Goal: Transaction & Acquisition: Purchase product/service

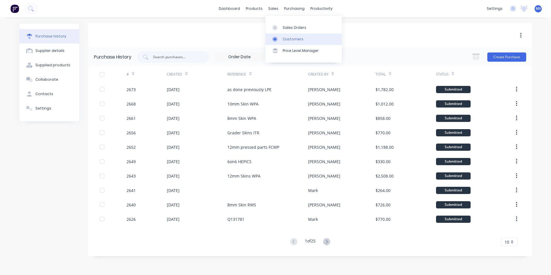
click at [287, 38] on div "Customers" at bounding box center [293, 39] width 21 height 5
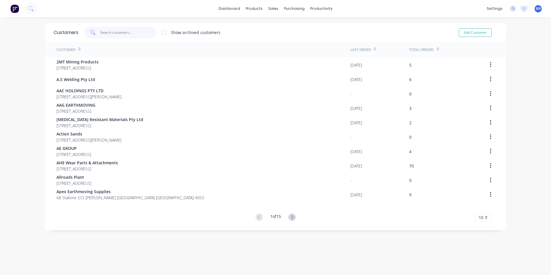
click at [112, 35] on input "text" at bounding box center [128, 33] width 56 height 12
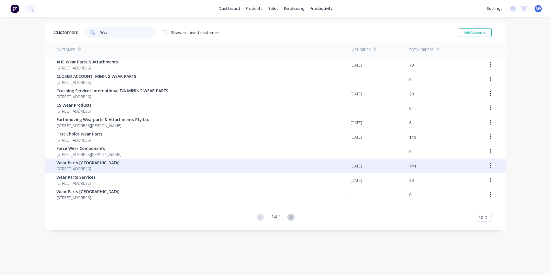
type input "Wea"
click at [87, 166] on span "[STREET_ADDRESS]" at bounding box center [88, 169] width 63 height 6
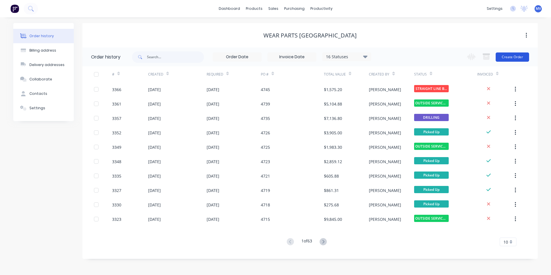
click at [514, 54] on button "Create Order" at bounding box center [512, 56] width 33 height 9
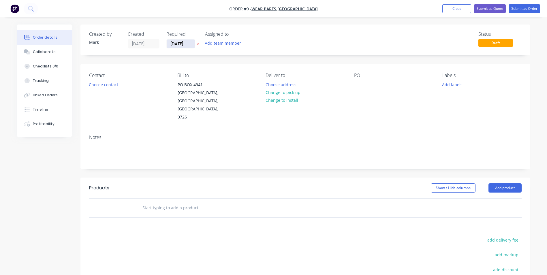
click at [177, 43] on input "[DATE]" at bounding box center [181, 44] width 28 height 9
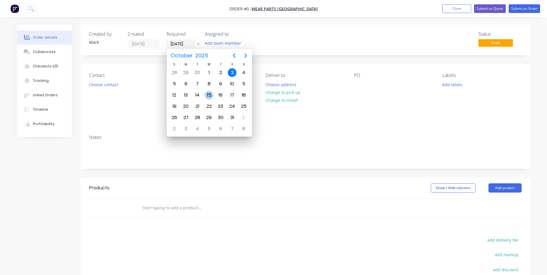
click at [209, 95] on div "15" at bounding box center [209, 95] width 9 height 9
type input "[DATE]"
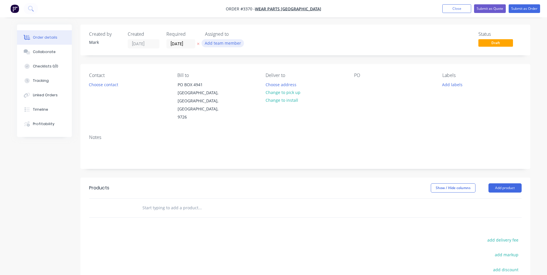
click at [219, 43] on button "Add team member" at bounding box center [223, 43] width 42 height 8
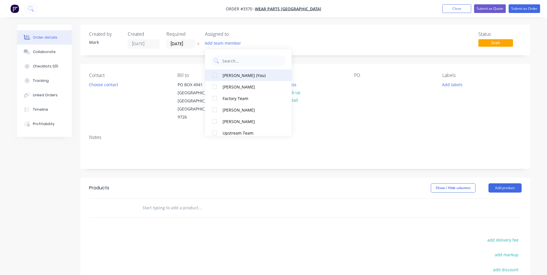
click at [227, 74] on div "[PERSON_NAME] (You)" at bounding box center [252, 75] width 58 height 6
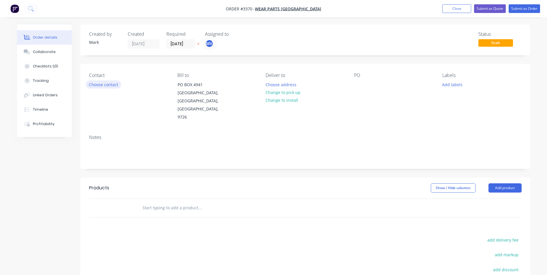
click at [97, 85] on button "Choose contact" at bounding box center [103, 84] width 35 height 8
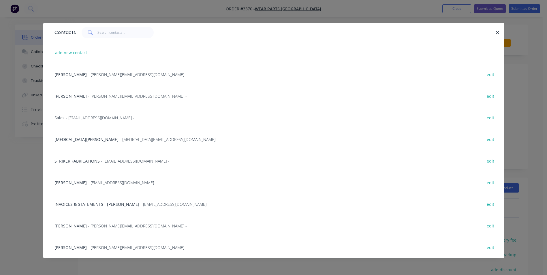
click at [72, 139] on span "[MEDICAL_DATA][PERSON_NAME]" at bounding box center [86, 139] width 64 height 5
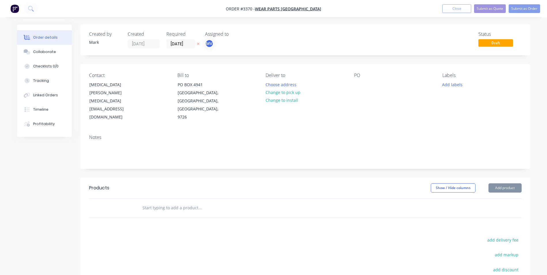
click at [72, 139] on div "Created by [PERSON_NAME] Created [DATE] Required [DATE] Assigned to MV Status D…" at bounding box center [273, 195] width 513 height 340
click at [281, 93] on button "Change to pick up" at bounding box center [282, 93] width 41 height 8
click at [356, 82] on div at bounding box center [358, 84] width 9 height 8
click at [455, 84] on button "Add labels" at bounding box center [452, 84] width 27 height 8
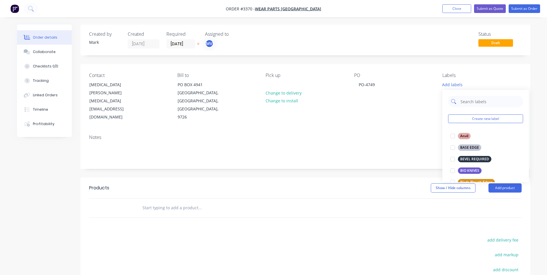
click at [463, 100] on input "text" at bounding box center [490, 102] width 60 height 12
type input "Bucket"
click at [468, 158] on div "BUCKET SKIN" at bounding box center [471, 159] width 27 height 6
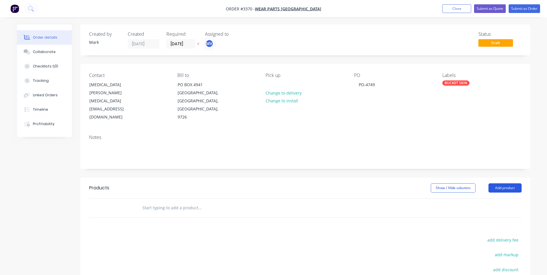
click at [506, 183] on button "Add product" at bounding box center [504, 187] width 33 height 9
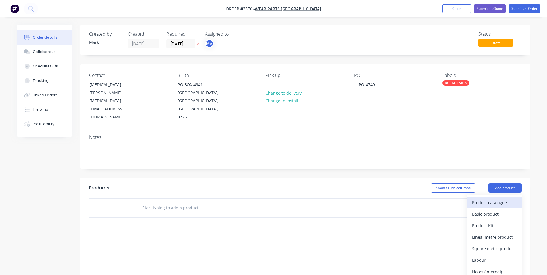
click at [497, 198] on div "Product catalogue" at bounding box center [494, 202] width 44 height 8
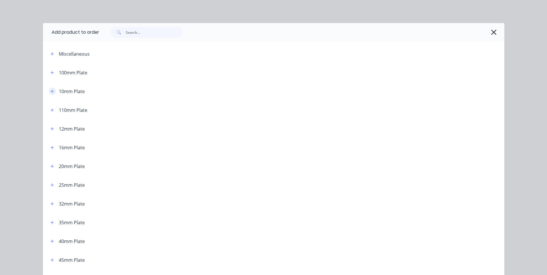
click at [50, 91] on icon "button" at bounding box center [51, 91] width 3 height 3
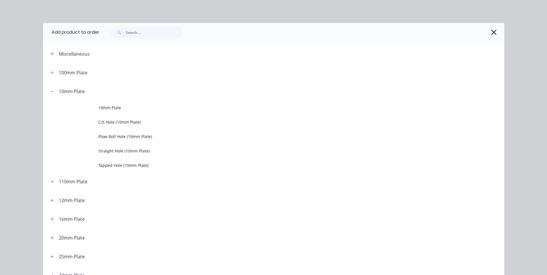
click at [109, 107] on span "10mm Plate" at bounding box center [260, 108] width 325 height 6
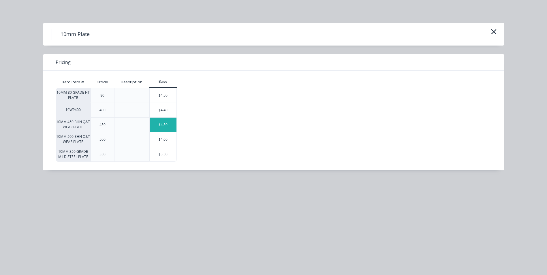
click at [164, 124] on div "$4.50" at bounding box center [163, 125] width 27 height 14
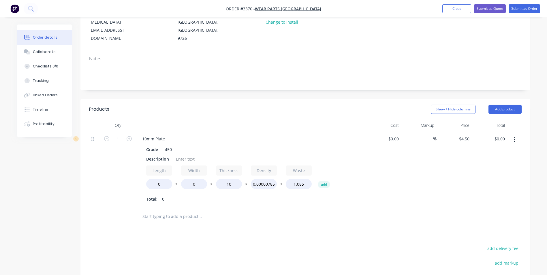
scroll to position [115, 0]
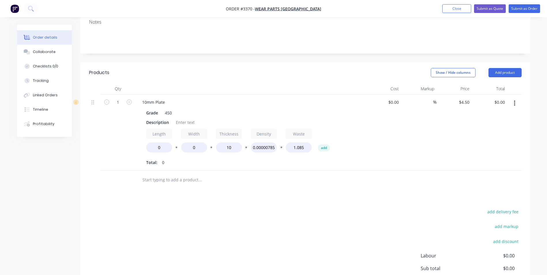
click at [515, 101] on icon "button" at bounding box center [514, 103] width 1 height 5
click at [480, 126] on div "Duplicate" at bounding box center [494, 130] width 44 height 8
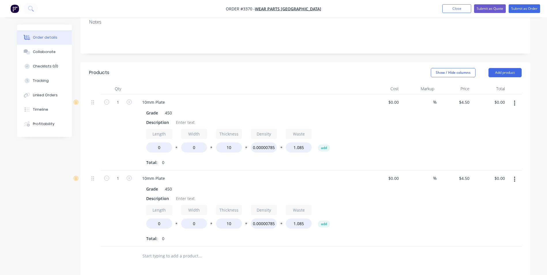
click at [516, 98] on button "button" at bounding box center [515, 103] width 14 height 10
click at [490, 126] on div "Duplicate" at bounding box center [494, 130] width 44 height 8
drag, startPoint x: 145, startPoint y: 114, endPoint x: 172, endPoint y: 115, distance: 26.3
click at [172, 118] on div "Description" at bounding box center [249, 122] width 211 height 8
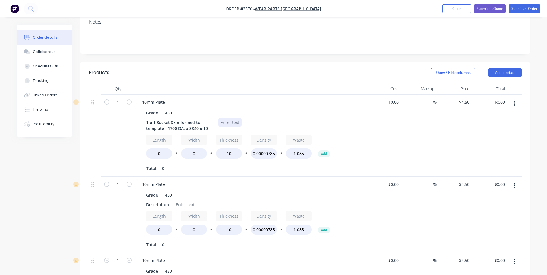
click at [232, 118] on div at bounding box center [229, 122] width 23 height 8
drag, startPoint x: 161, startPoint y: 148, endPoint x: 140, endPoint y: 148, distance: 20.5
click at [140, 148] on div "Grade 450 1 off Bucket Skin formed to template - 1700 D/L x 3340 x 10 $3259.00 …" at bounding box center [251, 140] width 226 height 65
type input "1700"
type input "3340"
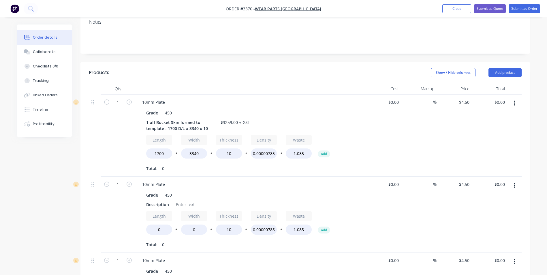
type input "$2,178.00"
click at [201, 180] on div "10mm Plate" at bounding box center [251, 184] width 226 height 8
drag, startPoint x: 144, startPoint y: 114, endPoint x: 207, endPoint y: 119, distance: 63.6
click at [207, 119] on div "1 off Bucket Skin formed to template - 1700 D/L x 3340 x 10" at bounding box center [180, 125] width 72 height 14
copy div "1 off Bucket Skin formed to template - 1700 D/L x 3340 x 10"
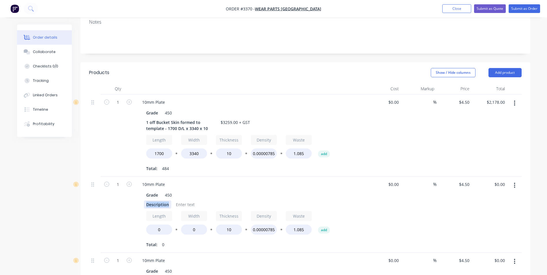
drag, startPoint x: 145, startPoint y: 195, endPoint x: 169, endPoint y: 196, distance: 23.7
click at [169, 200] on div "Description" at bounding box center [157, 204] width 27 height 8
paste div
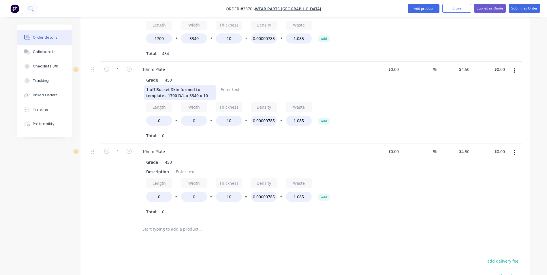
scroll to position [231, 0]
drag, startPoint x: 146, startPoint y: 163, endPoint x: 170, endPoint y: 163, distance: 24.2
click at [170, 167] on div "Description" at bounding box center [157, 171] width 27 height 8
paste div
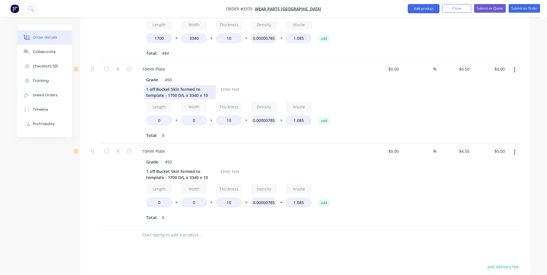
click at [170, 87] on div "1 off Bucket Skin formed to template - 1700 D/L x 3340 x 10" at bounding box center [180, 92] width 72 height 14
click at [192, 88] on div "1 off Bucket Skin formed to template - 1850 D/L x 3340 x 10" at bounding box center [180, 92] width 72 height 14
drag, startPoint x: 165, startPoint y: 113, endPoint x: 140, endPoint y: 107, distance: 25.0
click at [140, 107] on div "Grade 450 1 off Bucket Skin formed to template - 1850 D/L x 3330 x 10 Length 0 …" at bounding box center [251, 106] width 226 height 65
type input "1850"
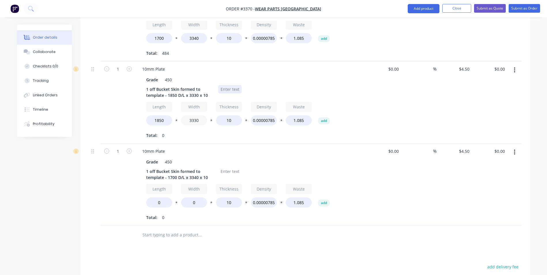
type input "3330"
type input "$2,362.50"
click at [220, 85] on div at bounding box center [229, 89] width 23 height 8
click at [319, 86] on div "1 off Bucket Skin formed to template - 1850 D/L x 3330 x 10 $3496.00 + GST" at bounding box center [249, 92] width 211 height 14
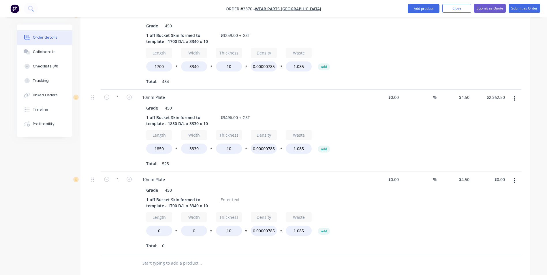
scroll to position [260, 0]
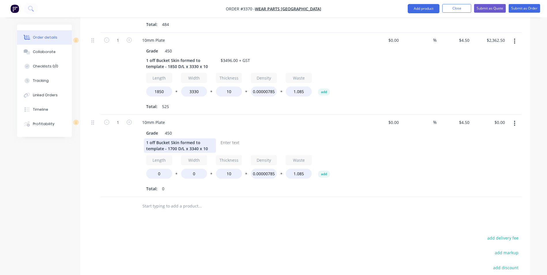
click at [169, 141] on div "1 off Bucket Skin formed to template - 1700 D/L x 3340 x 10" at bounding box center [180, 145] width 72 height 14
click at [189, 140] on div "1 off Bucket Skin formed to template - 1680 D/L x 3340 x 10" at bounding box center [180, 145] width 72 height 14
click at [229, 138] on div at bounding box center [229, 142] width 23 height 8
drag, startPoint x: 165, startPoint y: 170, endPoint x: 139, endPoint y: 166, distance: 26.5
click at [142, 168] on div "Grade 450 1 off Bucket Skin formed to template - 1680 D/L x 2770 x 10 $2815.00 …" at bounding box center [251, 160] width 226 height 65
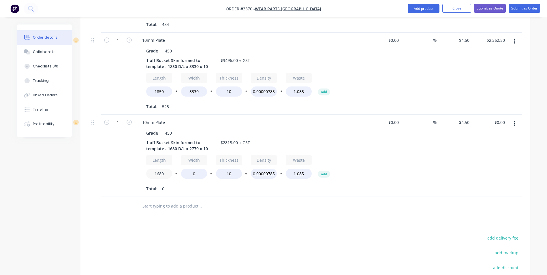
type input "1680"
type input "2770"
type input "$1,782.00"
click at [398, 168] on div "$0.00 $0.00" at bounding box center [383, 156] width 35 height 82
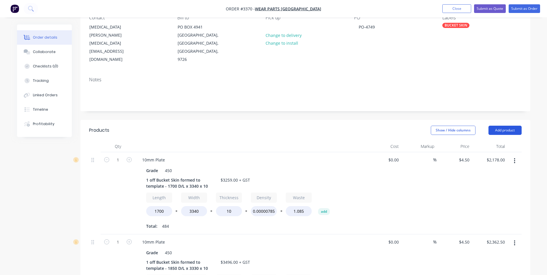
click at [504, 126] on button "Add product" at bounding box center [504, 130] width 33 height 9
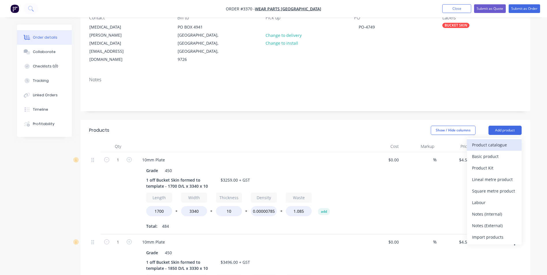
click at [481, 141] on div "Product catalogue" at bounding box center [494, 145] width 44 height 8
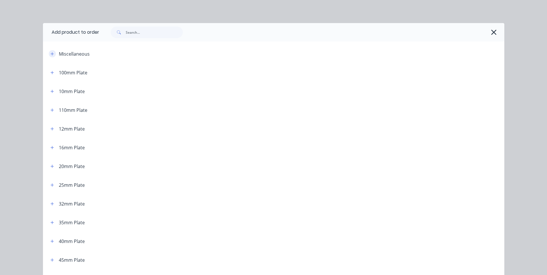
click at [51, 53] on icon "button" at bounding box center [51, 54] width 3 height 4
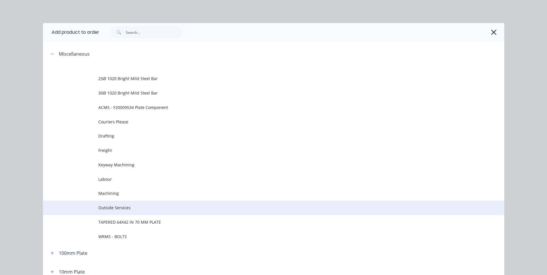
click at [148, 209] on span "Outside Services" at bounding box center [260, 208] width 325 height 6
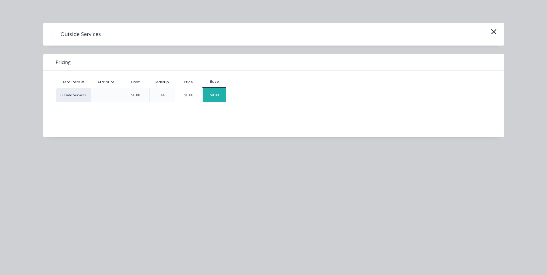
click at [222, 98] on div "$0.00" at bounding box center [214, 95] width 23 height 14
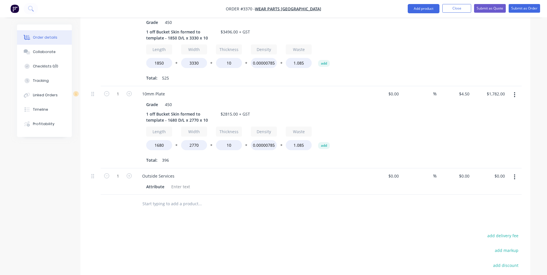
scroll to position [288, 0]
click at [176, 172] on div "Outside Services" at bounding box center [159, 176] width 42 height 8
click at [252, 210] on div "Products Show / Hide columns Add product Qty Cost Markup Price Total 1 10mm Pla…" at bounding box center [305, 120] width 450 height 462
drag, startPoint x: 461, startPoint y: 167, endPoint x: 470, endPoint y: 167, distance: 9.2
click at [470, 172] on input "0" at bounding box center [468, 176] width 7 height 8
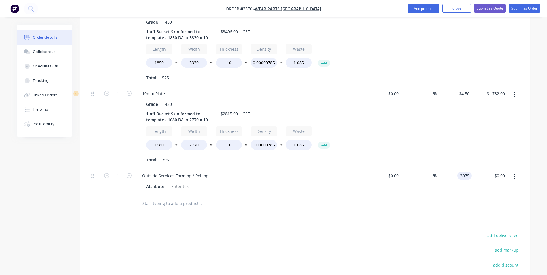
type input "$3,075.00"
click at [452, 201] on div at bounding box center [305, 203] width 433 height 19
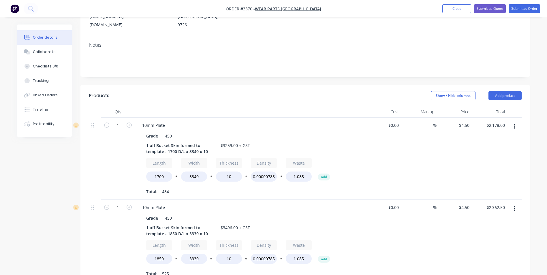
scroll to position [87, 0]
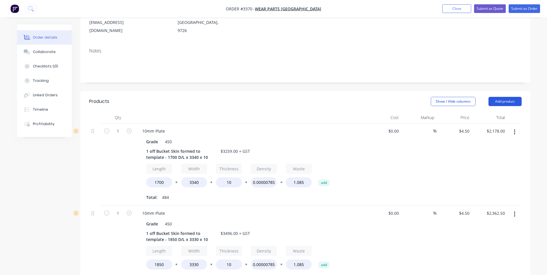
click at [512, 97] on button "Add product" at bounding box center [504, 101] width 33 height 9
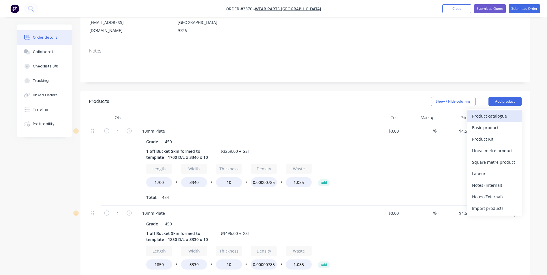
click at [493, 112] on div "Product catalogue" at bounding box center [494, 116] width 44 height 8
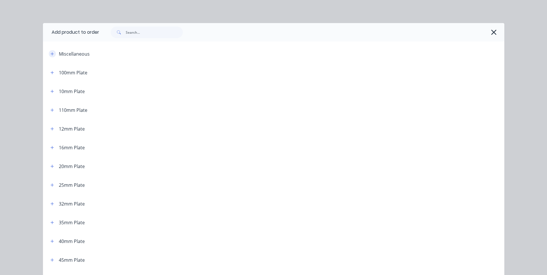
click at [51, 54] on icon "button" at bounding box center [51, 54] width 3 height 4
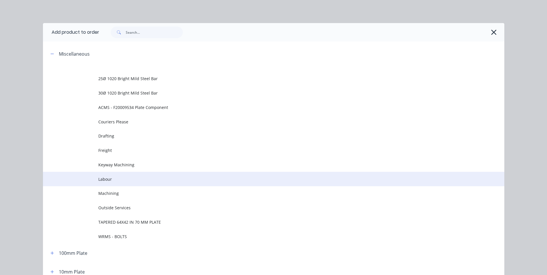
click at [133, 180] on span "Labour" at bounding box center [260, 179] width 325 height 6
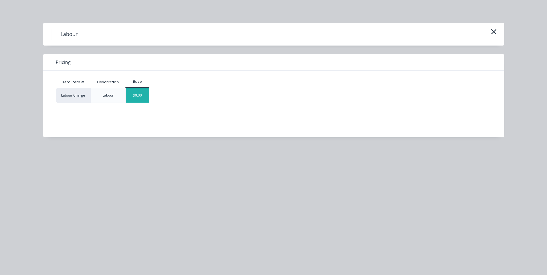
click at [147, 94] on div "$0.00" at bounding box center [137, 95] width 23 height 14
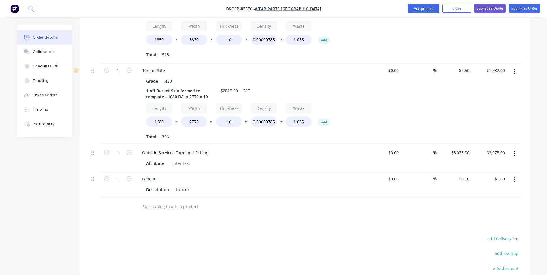
scroll to position [392, 0]
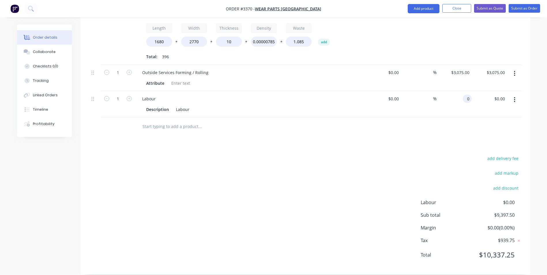
drag, startPoint x: 462, startPoint y: 91, endPoint x: 474, endPoint y: 92, distance: 12.2
click at [474, 92] on div "1 Labour Description Labour $0.00 $0.00 % 0 0 $0.00 $0.00" at bounding box center [305, 104] width 433 height 26
type input "$172.50"
click at [447, 142] on div "Products Show / Hide columns Add product Qty Cost Markup Price Total 1 10mm Pla…" at bounding box center [305, 30] width 450 height 488
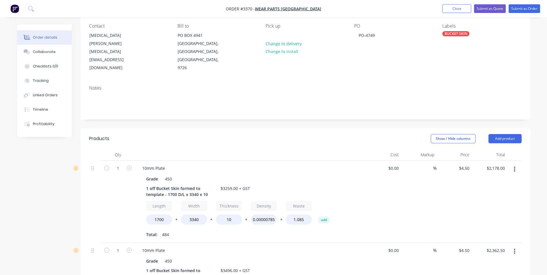
scroll to position [0, 0]
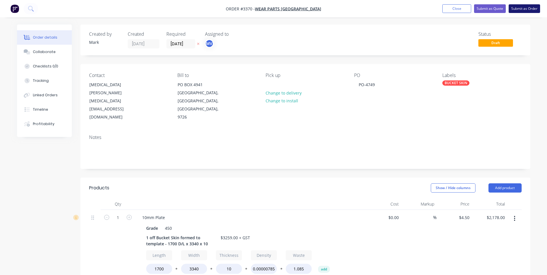
click at [523, 7] on button "Submit as Order" at bounding box center [524, 8] width 31 height 9
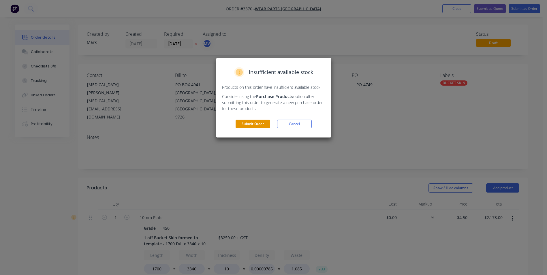
click at [249, 122] on button "Submit Order" at bounding box center [253, 124] width 35 height 9
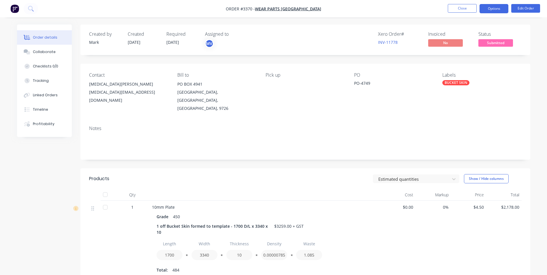
click at [500, 8] on button "Options" at bounding box center [494, 8] width 29 height 9
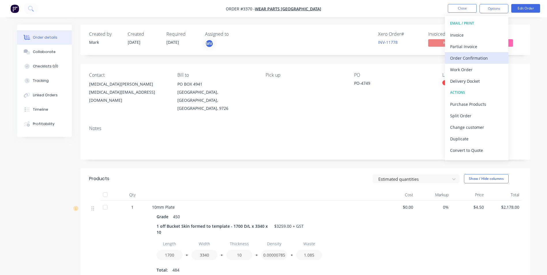
click at [461, 59] on div "Order Confirmation" at bounding box center [476, 58] width 53 height 8
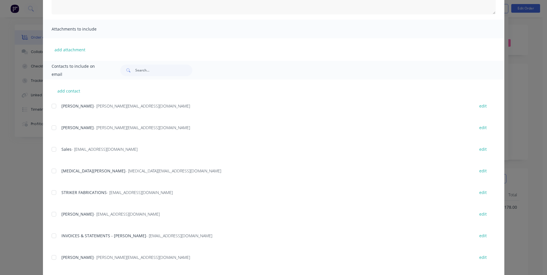
scroll to position [115, 0]
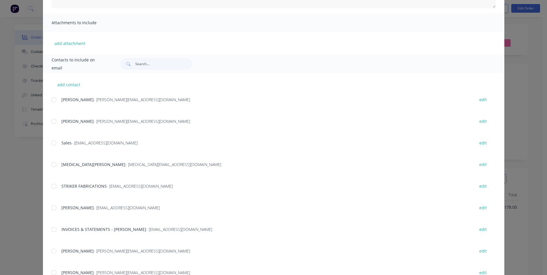
click at [52, 166] on div at bounding box center [54, 165] width 12 height 12
type textarea "Thank you for your order! Click 'view my order' to see your order confirmation.…"
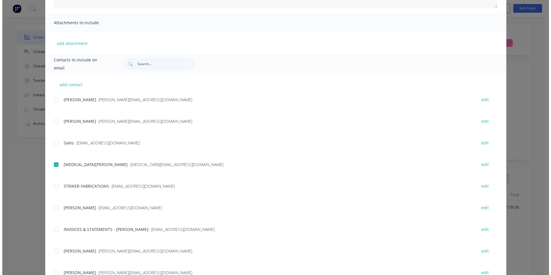
scroll to position [0, 0]
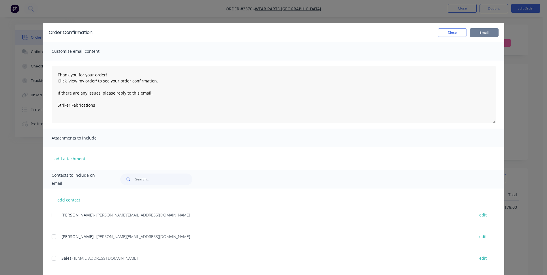
click at [478, 32] on button "Email" at bounding box center [484, 32] width 29 height 9
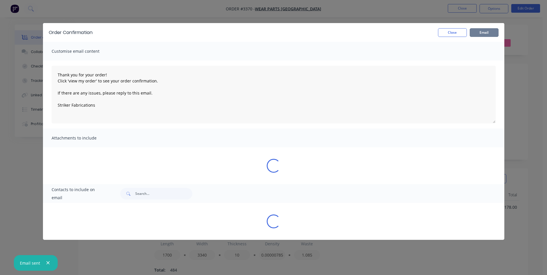
type textarea "Thank you for your order! Click 'view my order' to see your order confirmation.…"
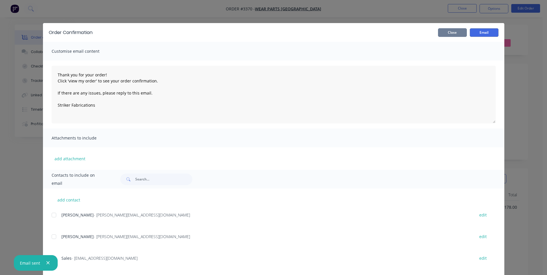
click at [450, 32] on button "Close" at bounding box center [452, 32] width 29 height 9
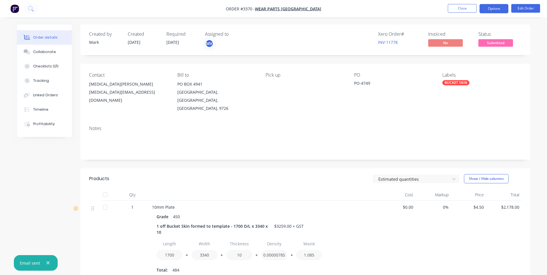
click at [492, 9] on button "Options" at bounding box center [494, 8] width 29 height 9
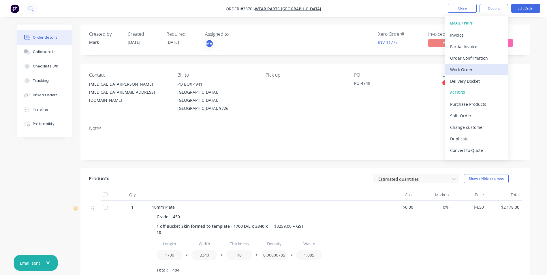
click at [463, 68] on div "Work Order" at bounding box center [476, 69] width 53 height 8
click at [458, 70] on div "Custom" at bounding box center [476, 69] width 53 height 8
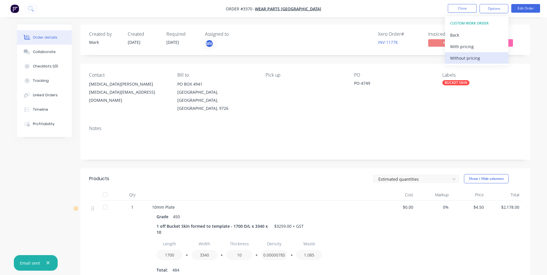
click at [459, 57] on div "Without pricing" at bounding box center [476, 58] width 53 height 8
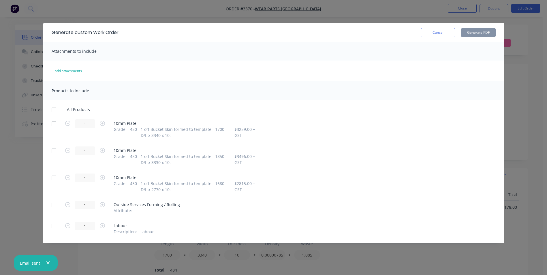
click at [52, 123] on div at bounding box center [54, 124] width 12 height 12
click at [54, 152] on div at bounding box center [54, 151] width 12 height 12
click at [54, 178] on div at bounding box center [54, 178] width 12 height 12
click at [473, 31] on button "Generate PDF" at bounding box center [478, 32] width 35 height 9
drag, startPoint x: 436, startPoint y: 30, endPoint x: 483, endPoint y: 19, distance: 48.4
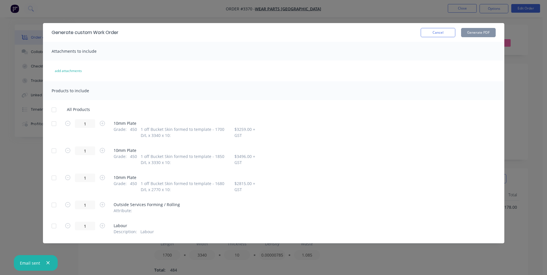
click at [436, 30] on button "Cancel" at bounding box center [438, 32] width 35 height 9
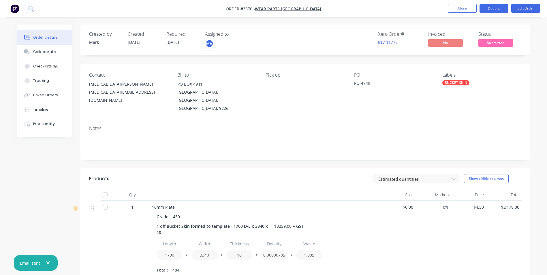
click at [498, 8] on button "Options" at bounding box center [494, 8] width 29 height 9
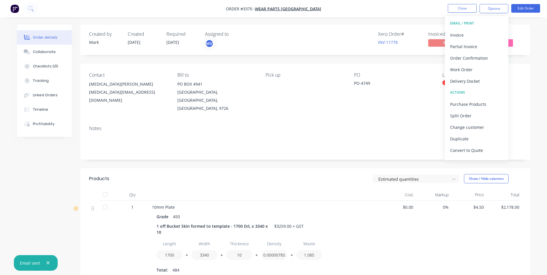
click at [461, 80] on div "Delivery Docket" at bounding box center [476, 81] width 53 height 8
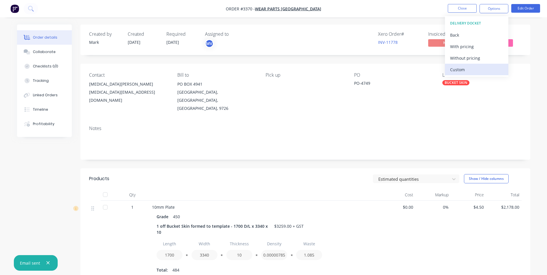
click at [460, 69] on div "Custom" at bounding box center [476, 69] width 53 height 8
click at [460, 58] on div "Without pricing" at bounding box center [476, 58] width 53 height 8
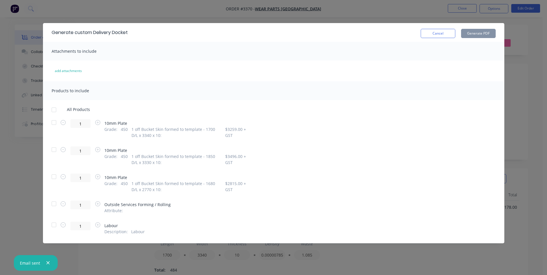
click at [55, 122] on div at bounding box center [54, 123] width 12 height 12
click at [55, 149] on div at bounding box center [54, 150] width 12 height 12
click at [54, 178] on div at bounding box center [54, 177] width 12 height 12
click at [475, 32] on button "Generate PDF" at bounding box center [478, 33] width 35 height 9
click at [435, 31] on button "Cancel" at bounding box center [438, 33] width 35 height 9
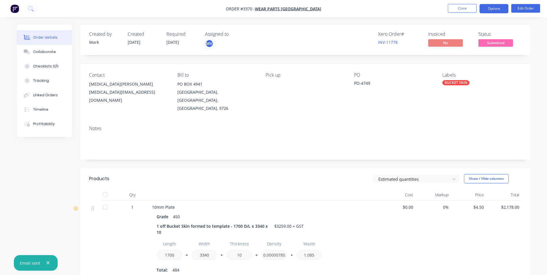
click at [492, 7] on button "Options" at bounding box center [494, 8] width 29 height 9
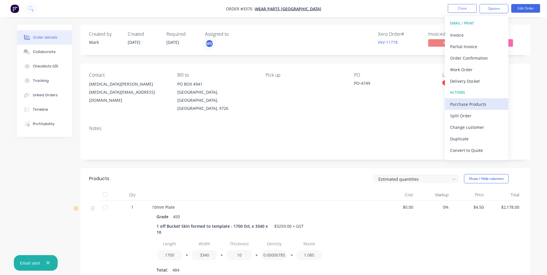
click at [472, 103] on div "Purchase Products" at bounding box center [476, 104] width 53 height 8
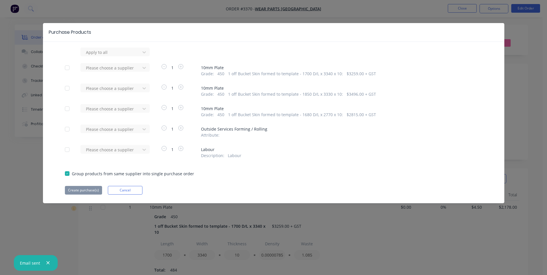
click at [67, 129] on div at bounding box center [67, 129] width 12 height 12
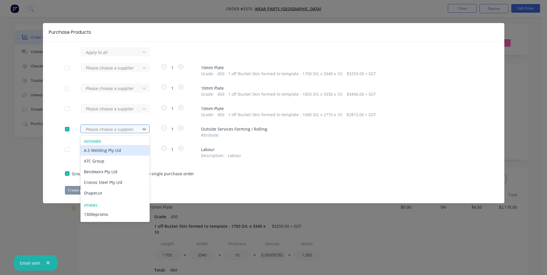
click at [110, 130] on div at bounding box center [111, 129] width 52 height 7
click at [96, 170] on div "Bendworx Pty Ltd" at bounding box center [114, 171] width 69 height 11
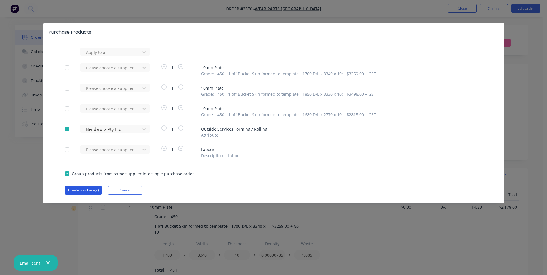
click at [90, 189] on button "Create purchase(s)" at bounding box center [83, 190] width 37 height 9
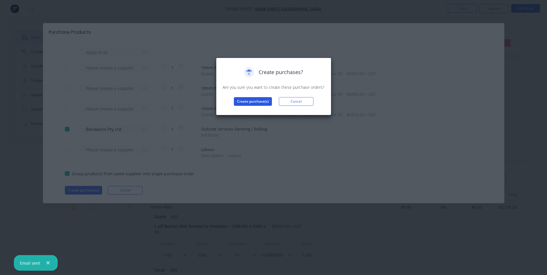
click at [249, 101] on button "Create purchase(s)" at bounding box center [253, 101] width 38 height 9
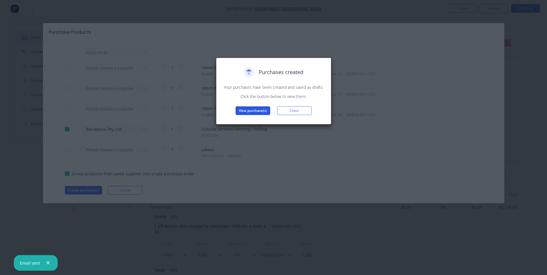
click at [253, 109] on button "View purchase(s)" at bounding box center [253, 110] width 35 height 9
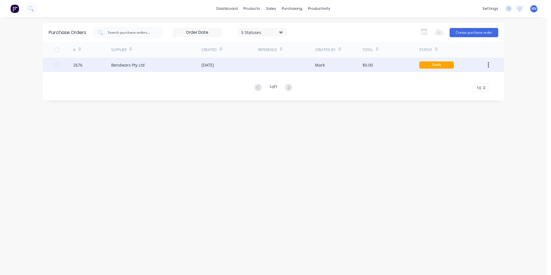
click at [145, 63] on div "Bendworx Pty Ltd" at bounding box center [156, 65] width 90 height 14
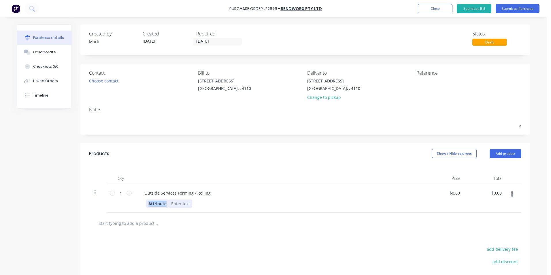
drag, startPoint x: 146, startPoint y: 203, endPoint x: 166, endPoint y: 203, distance: 20.8
click at [166, 203] on div "Attribute" at bounding box center [278, 204] width 264 height 8
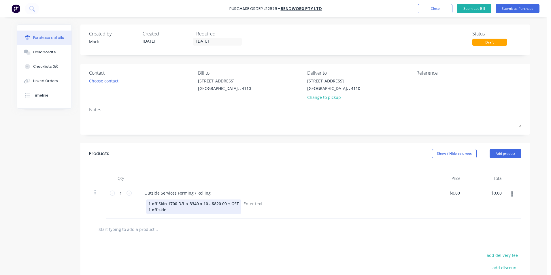
click at [159, 209] on div "1 off Skin 1700 D/L x 3340 x 10 - $820.00 + GST 1 off skin" at bounding box center [193, 207] width 95 height 14
click at [168, 210] on div "1 off Skin 1700 D/L x 3340 x 10 - $820.00 + GST 1 off Skin" at bounding box center [193, 207] width 95 height 14
click at [176, 209] on div "1 off Skin 1700 D/L x 3340 x 10 - $820.00 + GST 1 off Skin 1850 x 3330 x 10" at bounding box center [193, 207] width 95 height 14
click at [208, 210] on div "1 off Skin 1700 D/L x 3340 x 10 - $820.00 + GST 1 off Skin 1850 D/L x 3330 x 10" at bounding box center [193, 207] width 95 height 14
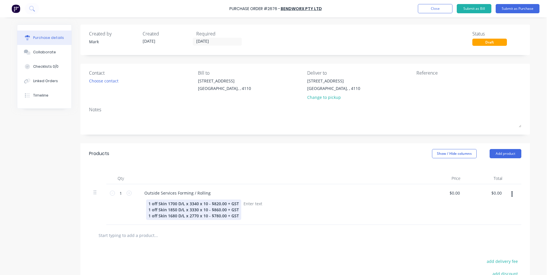
click at [241, 203] on div "1 off Skin 1700 D/L x 3340 x 10 - $820.00 + GST 1 off Skin 1850 D/L x 3330 x 10…" at bounding box center [278, 210] width 264 height 20
click at [451, 192] on input "0.00" at bounding box center [455, 193] width 11 height 8
type input "0"
type input "$2,460.00"
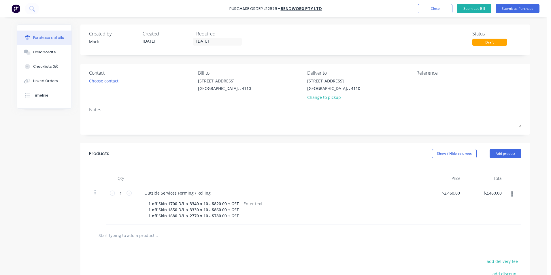
click at [474, 223] on div "$2,460.00 $2,460.00" at bounding box center [486, 204] width 42 height 41
click at [246, 205] on div at bounding box center [252, 204] width 23 height 8
click at [318, 216] on div "1 off Skin 1700 D/L x 3340 x 10 - $820.00 + GST 1 off Skin 1850 D/L x 3330 x 10…" at bounding box center [278, 210] width 264 height 20
click at [515, 7] on button "Submit as Purchase" at bounding box center [518, 8] width 44 height 9
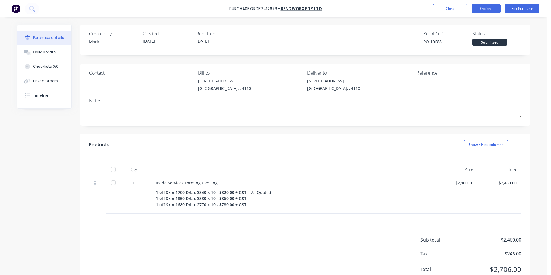
click at [486, 7] on button "Options" at bounding box center [486, 8] width 29 height 9
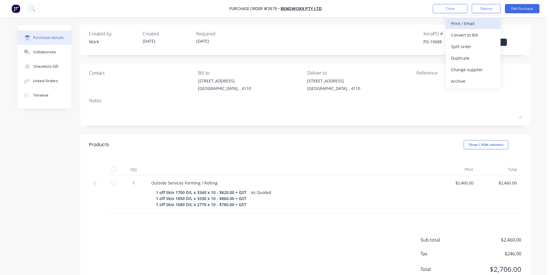
click at [470, 22] on div "Print / Email" at bounding box center [473, 23] width 44 height 8
click at [464, 34] on div "With pricing" at bounding box center [473, 35] width 44 height 8
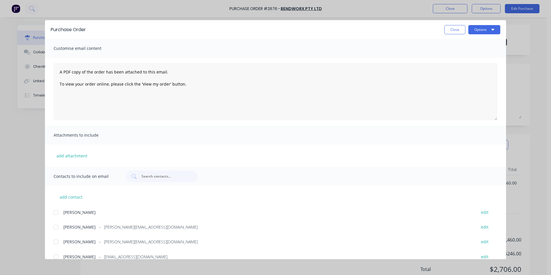
click at [56, 241] on div at bounding box center [56, 242] width 12 height 12
click at [479, 29] on button "Options" at bounding box center [485, 29] width 32 height 9
click at [456, 46] on div "Preview" at bounding box center [473, 44] width 44 height 8
click at [477, 29] on button "Options" at bounding box center [485, 29] width 32 height 9
click at [465, 67] on div "Email" at bounding box center [473, 67] width 44 height 8
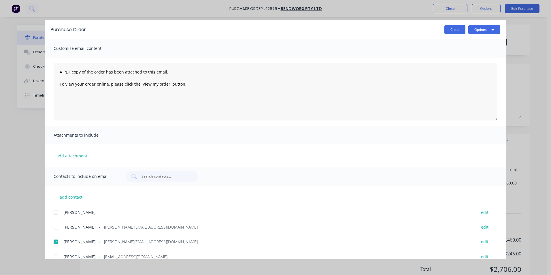
click at [456, 28] on button "Close" at bounding box center [455, 29] width 21 height 9
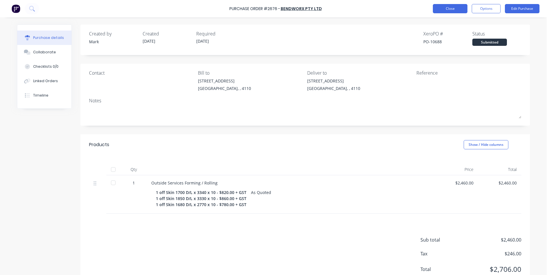
click at [452, 7] on button "Close" at bounding box center [450, 8] width 35 height 9
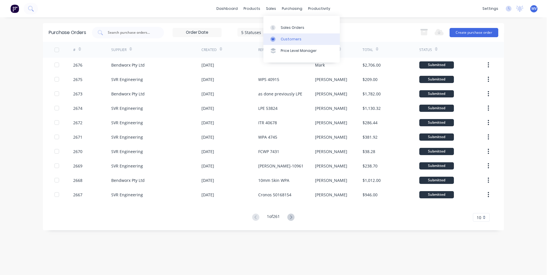
click at [287, 38] on div "Customers" at bounding box center [291, 39] width 21 height 5
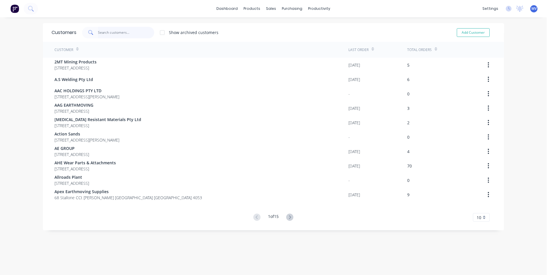
click at [114, 34] on input "text" at bounding box center [126, 33] width 56 height 12
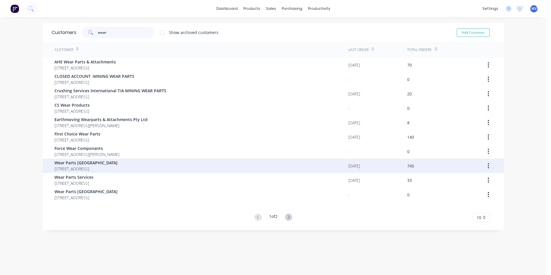
type input "wear"
click at [98, 165] on span "Wear Parts [GEOGRAPHIC_DATA]" at bounding box center [85, 163] width 63 height 6
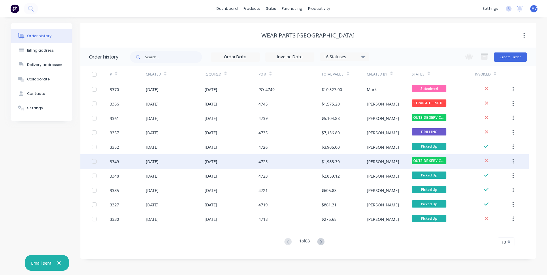
click at [217, 161] on div "[DATE]" at bounding box center [211, 162] width 13 height 6
